Goal: Book appointment/travel/reservation

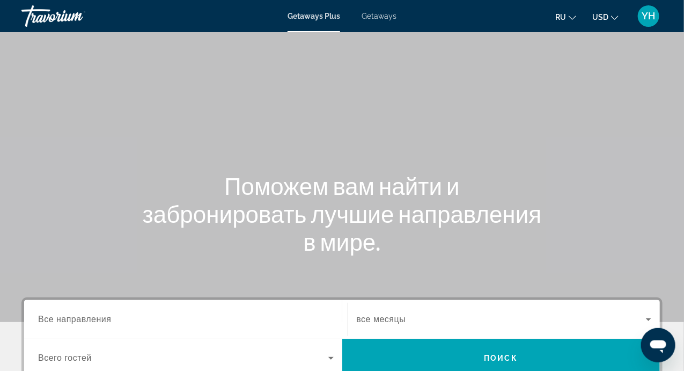
scroll to position [247, 0]
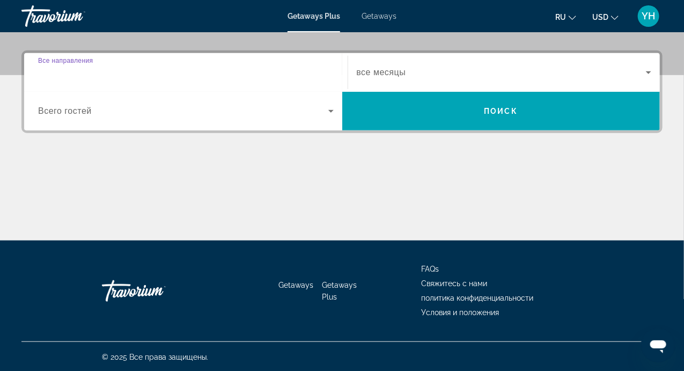
click at [142, 75] on input "Destination Все направления" at bounding box center [186, 73] width 296 height 13
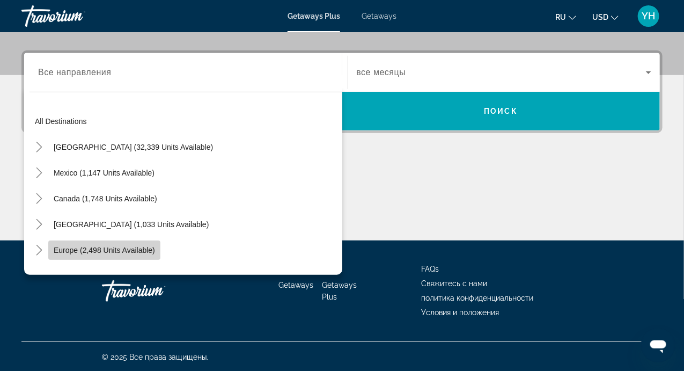
click at [149, 249] on span "Europe (2,498 units available)" at bounding box center [104, 250] width 101 height 9
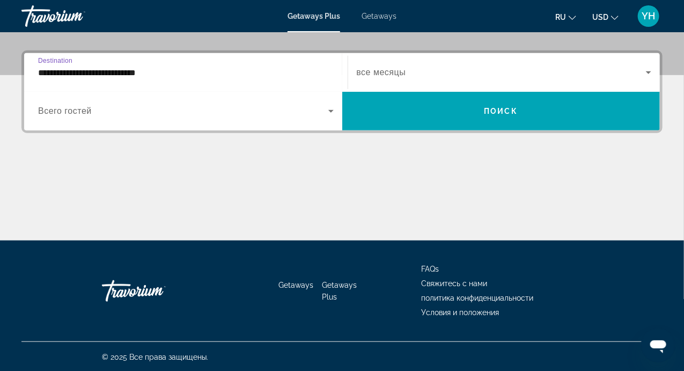
click at [168, 76] on input "**********" at bounding box center [186, 73] width 296 height 13
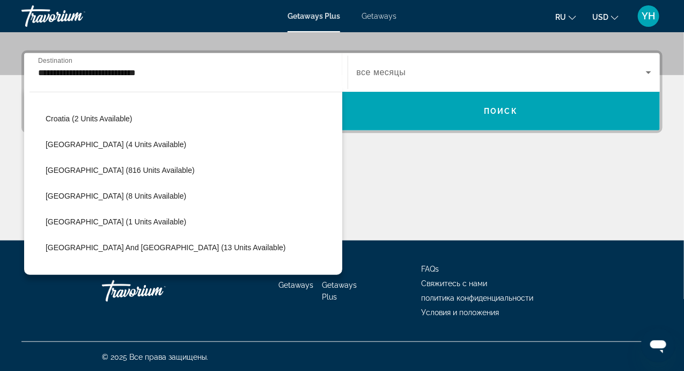
scroll to position [354, 0]
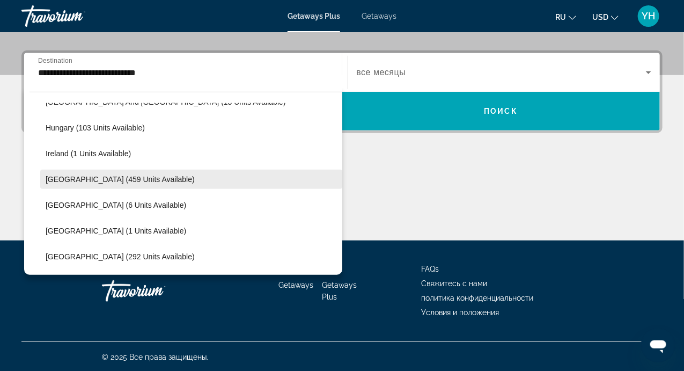
click at [107, 183] on span "Search widget" at bounding box center [191, 179] width 302 height 26
type input "**********"
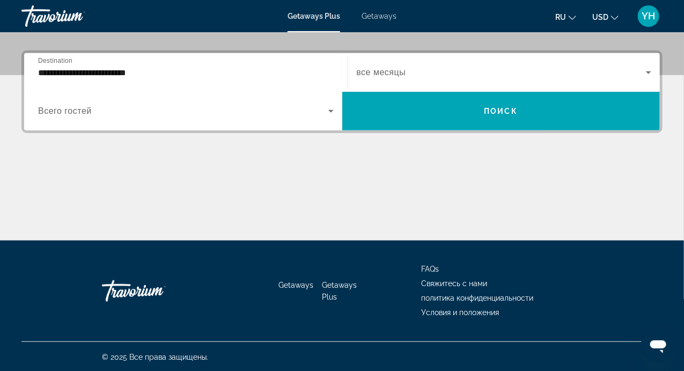
click at [104, 120] on div "Search widget" at bounding box center [186, 111] width 296 height 30
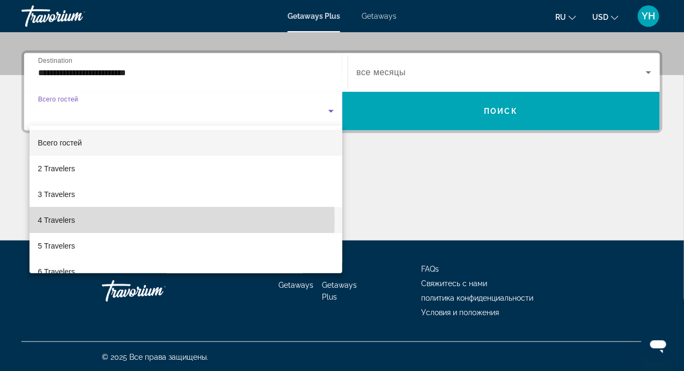
click at [97, 219] on mat-option "4 Travelers" at bounding box center [185, 220] width 313 height 26
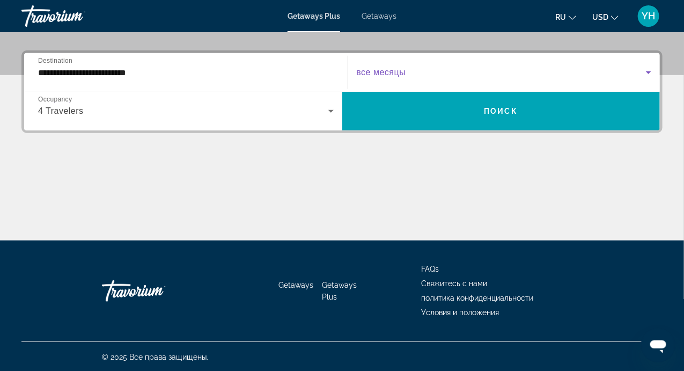
click at [648, 69] on icon "Search widget" at bounding box center [648, 72] width 13 height 13
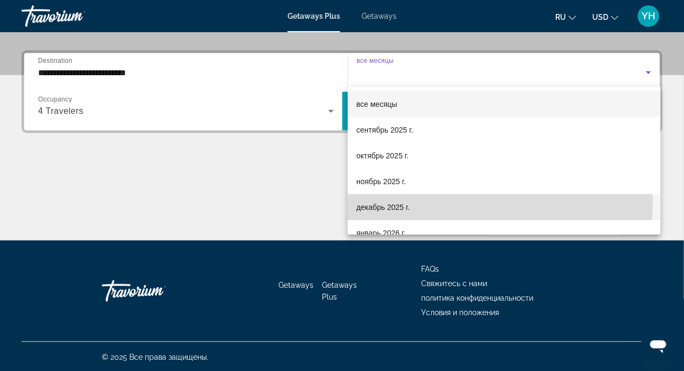
click at [455, 203] on mat-option "декабрь 2025 г." at bounding box center [504, 207] width 313 height 26
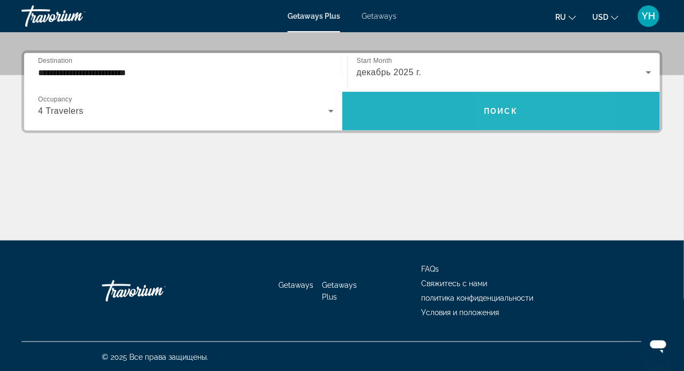
click at [521, 105] on span "Search widget" at bounding box center [501, 111] width 318 height 26
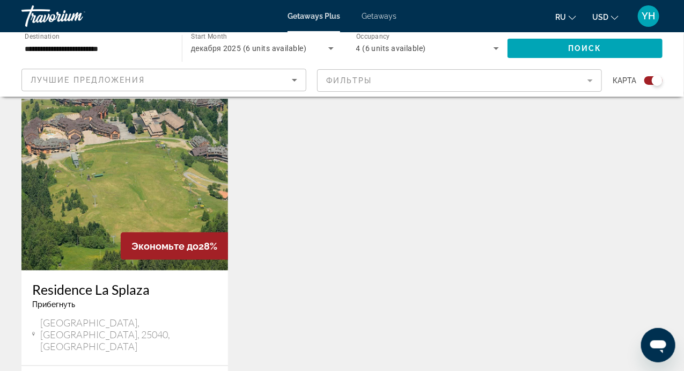
scroll to position [372, 0]
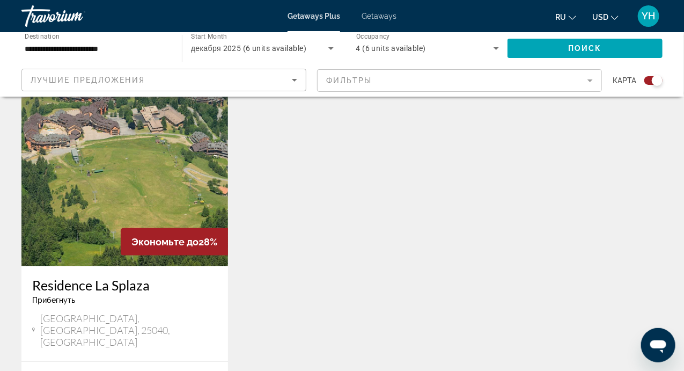
click at [123, 180] on img "Main content" at bounding box center [124, 180] width 206 height 172
